Goal: Transaction & Acquisition: Purchase product/service

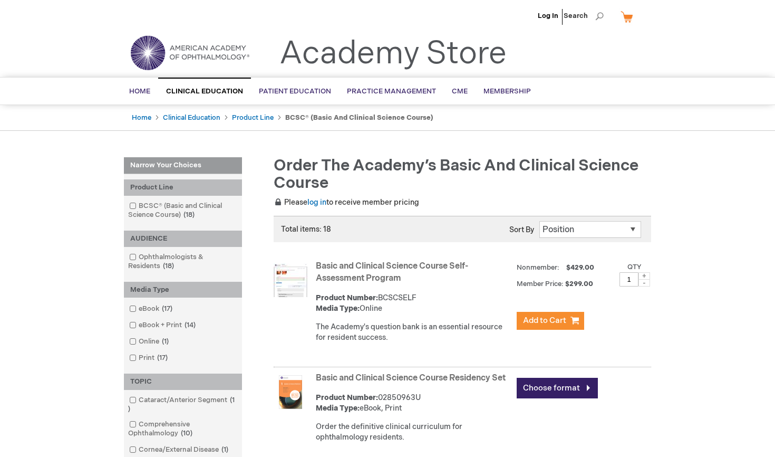
click at [372, 294] on strong "Product Number:" at bounding box center [347, 297] width 62 height 9
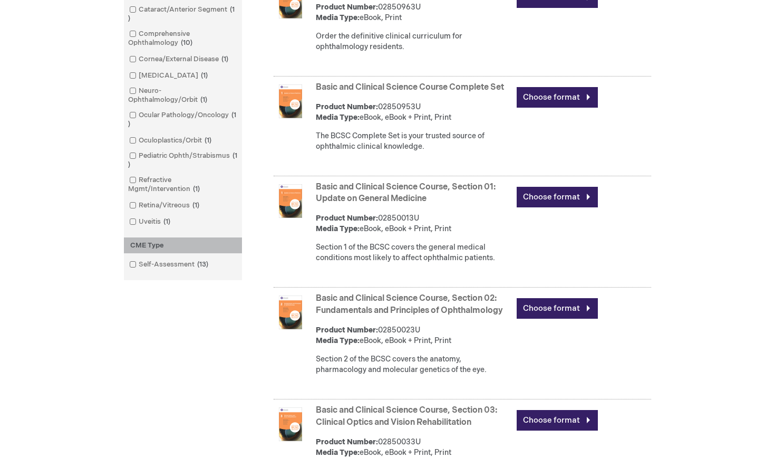
scroll to position [391, 0]
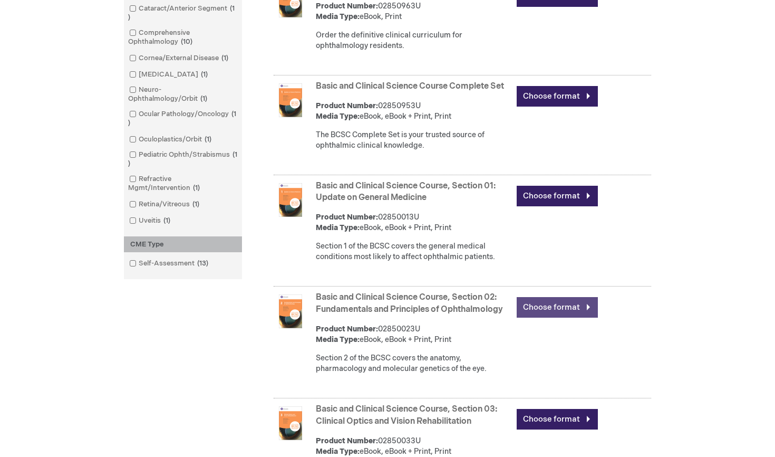
click at [560, 314] on link "Choose format" at bounding box center [557, 307] width 81 height 21
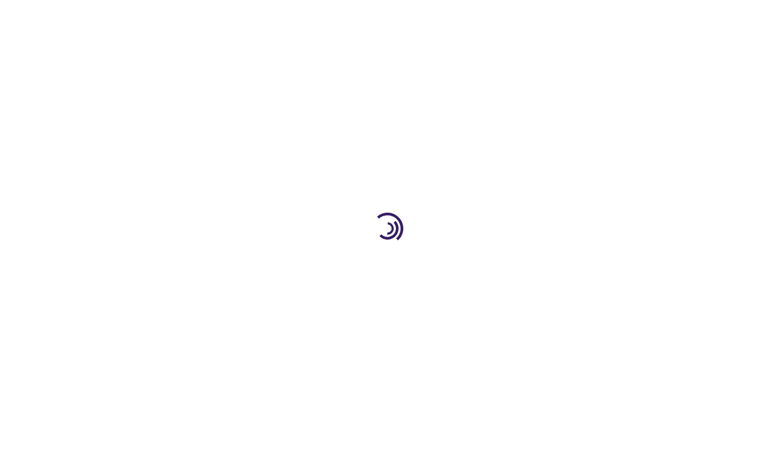
type input "0"
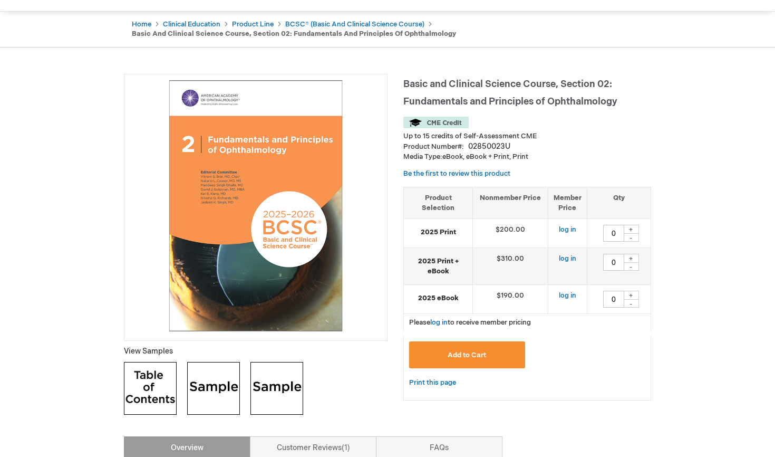
scroll to position [100, 0]
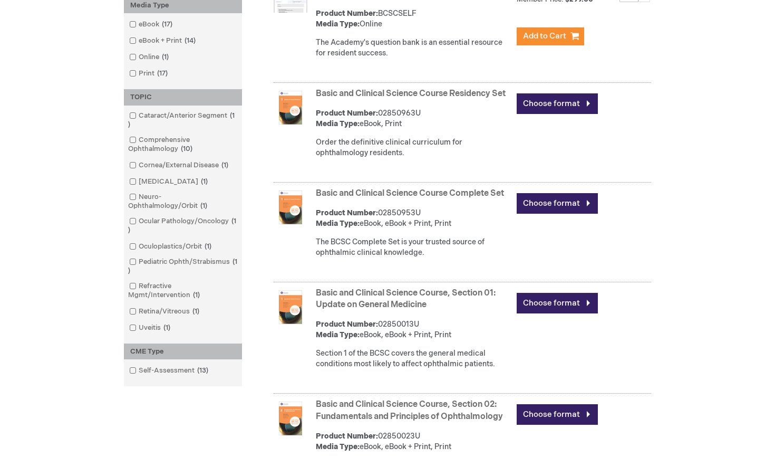
scroll to position [286, 0]
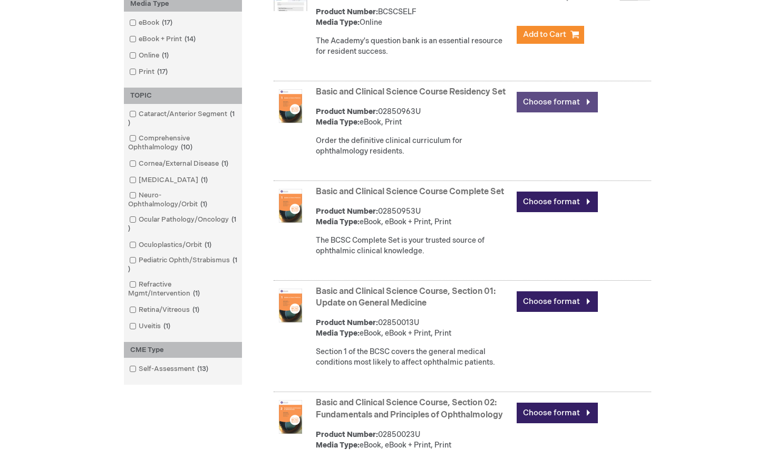
click at [583, 97] on link "Choose format" at bounding box center [557, 102] width 81 height 21
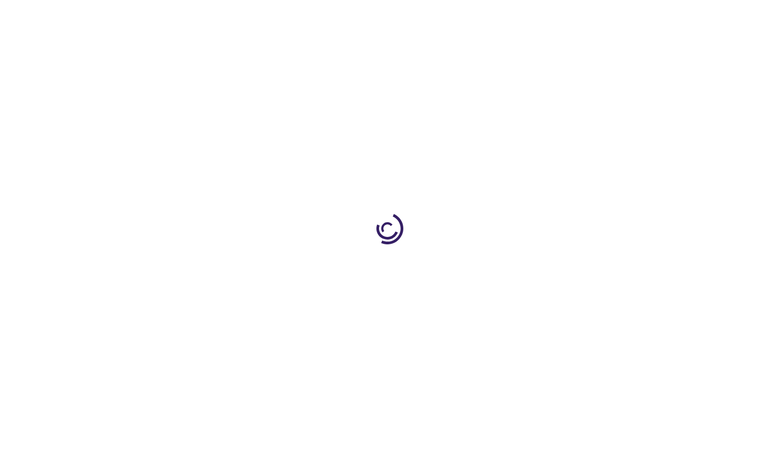
type input "0"
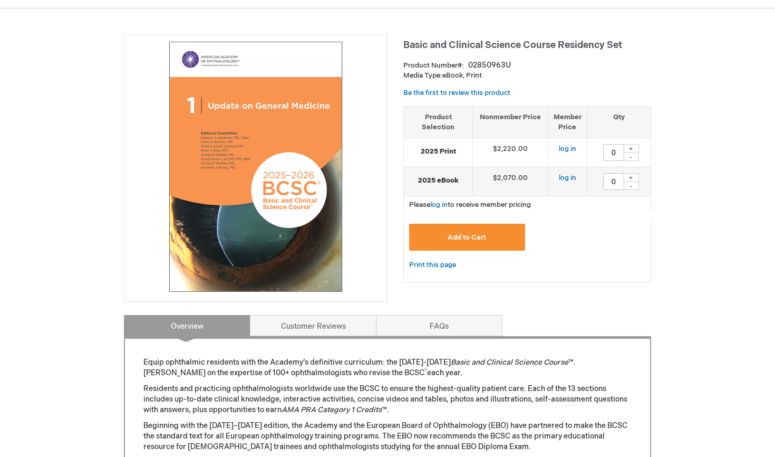
scroll to position [122, 0]
